Goal: Book appointment/travel/reservation

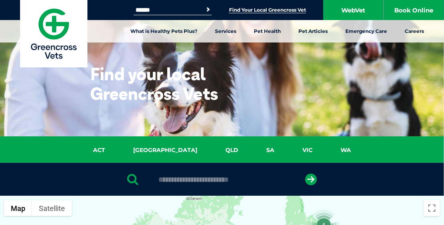
scroll to position [775, 0]
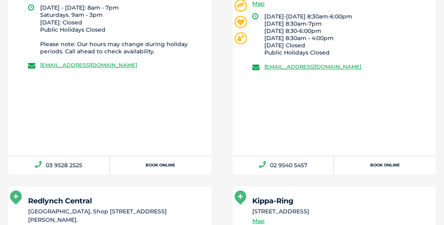
drag, startPoint x: 408, startPoint y: 105, endPoint x: 186, endPoint y: 51, distance: 229.0
click at [186, 51] on li "Monday - Friday: 8am - 7pm Saturdays. 9am - 3pm Sunday: Closed Public Holidays …" at bounding box center [122, 29] width 164 height 51
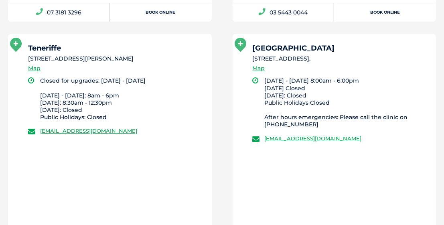
scroll to position [1983, 0]
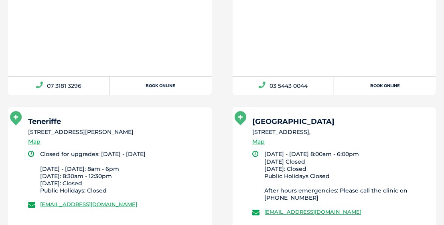
drag, startPoint x: 445, startPoint y: 33, endPoint x: 441, endPoint y: 28, distance: 6.5
drag, startPoint x: 441, startPoint y: 28, endPoint x: 439, endPoint y: 23, distance: 5.2
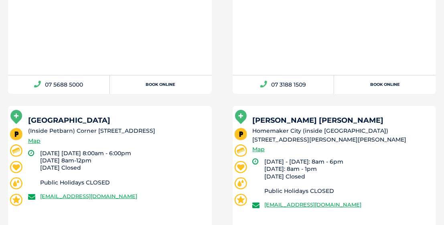
scroll to position [0, 0]
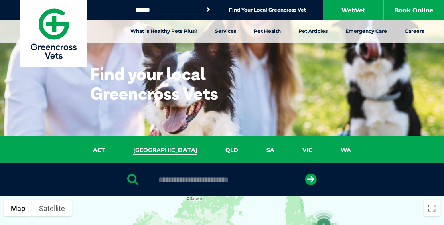
click at [162, 151] on link "NSW" at bounding box center [165, 150] width 92 height 9
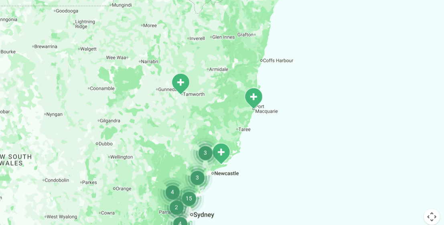
scroll to position [295, 0]
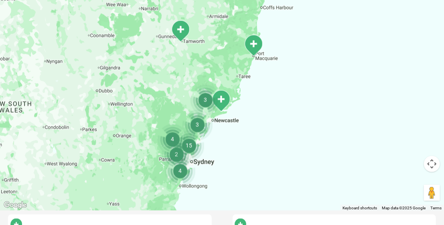
click at [198, 125] on img "3" at bounding box center [197, 124] width 30 height 30
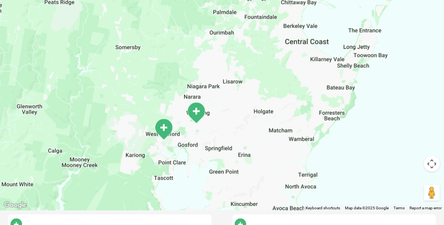
click at [197, 111] on img "Wyoming" at bounding box center [196, 113] width 20 height 22
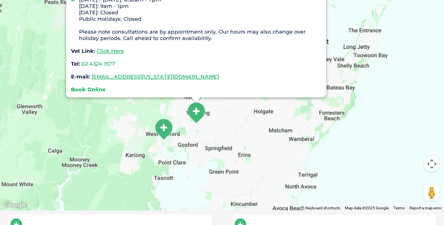
click at [91, 92] on strong "Book Online" at bounding box center [88, 89] width 34 height 6
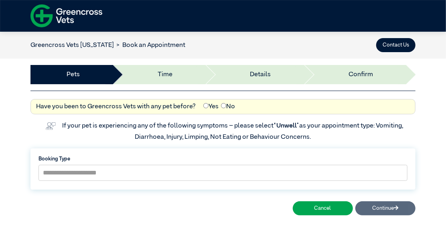
drag, startPoint x: 445, startPoint y: 93, endPoint x: 444, endPoint y: 106, distance: 13.7
click at [420, 91] on div "Pets Time Details Deposit Confirm" at bounding box center [223, 75] width 395 height 32
drag, startPoint x: 449, startPoint y: 111, endPoint x: 451, endPoint y: 128, distance: 16.6
click at [446, 128] on html "Greencross Vets Online Booking Get more with Paws App Best of breed functionali…" at bounding box center [223, 157] width 446 height 314
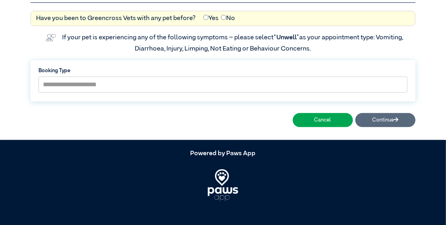
scroll to position [91, 0]
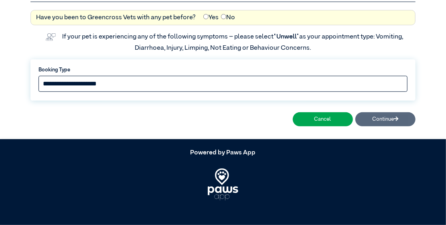
click at [42, 92] on select "**********" at bounding box center [222, 84] width 369 height 16
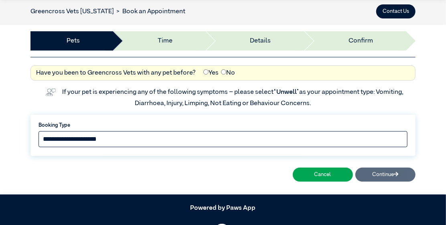
scroll to position [0, 0]
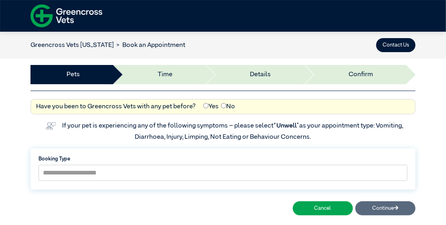
drag, startPoint x: 437, startPoint y: 8, endPoint x: 425, endPoint y: 9, distance: 12.1
click at [420, 8] on div at bounding box center [223, 16] width 395 height 28
click at [411, 52] on button "Contact Us" at bounding box center [395, 45] width 39 height 14
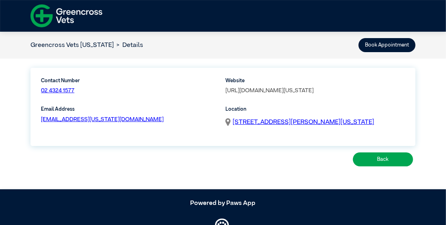
click at [306, 93] on link "[URL][DOMAIN_NAME][US_STATE]" at bounding box center [269, 91] width 88 height 6
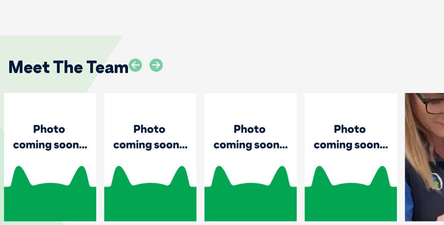
scroll to position [1878, 0]
